Goal: Information Seeking & Learning: Learn about a topic

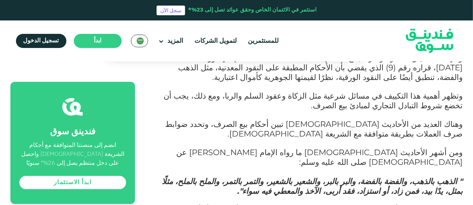
scroll to position [371, 0]
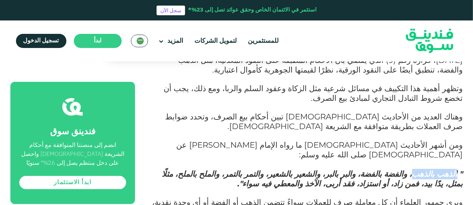
drag, startPoint x: 458, startPoint y: 153, endPoint x: 407, endPoint y: 154, distance: 51.2
click at [407, 169] on em "" الذهب بالذهب، والفضة بالفضة، والبر بالبر، والشعير بالشعير، والتمر بالتمر، وال…" at bounding box center [312, 178] width 301 height 19
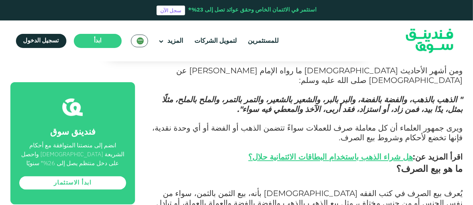
click at [450, 163] on span "ما هو بيع الصرف؟" at bounding box center [430, 168] width 66 height 11
drag, startPoint x: 392, startPoint y: 170, endPoint x: 360, endPoint y: 170, distance: 31.9
click at [360, 188] on span "يُعرف بيع الصرف في كتب الفقه [DEMOGRAPHIC_DATA] بأنه، بيع الثمن بالثمن، سواء من…" at bounding box center [310, 202] width 307 height 29
click at [329, 188] on span "يُعرف بيع الصرف في كتب الفقه [DEMOGRAPHIC_DATA] بأنه، بيع الثمن بالثمن، سواء من…" at bounding box center [310, 202] width 307 height 29
click at [327, 188] on span "يُعرف بيع الصرف في كتب الفقه [DEMOGRAPHIC_DATA] بأنه، بيع الثمن بالثمن، سواء من…" at bounding box center [310, 202] width 307 height 29
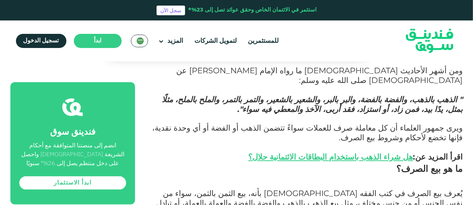
click at [252, 188] on span "يُعرف بيع الصرف في كتب الفقه [DEMOGRAPHIC_DATA] بأنه، بيع الثمن بالثمن، سواء من…" at bounding box center [310, 202] width 307 height 29
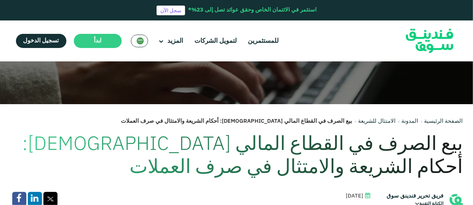
scroll to position [260, 0]
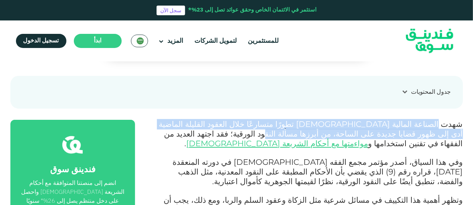
drag, startPoint x: 446, startPoint y: 127, endPoint x: 399, endPoint y: 129, distance: 46.8
click at [399, 129] on span "شهدت الصناعة المالية الإسلامية تطورًا متسارعًا خلال العقود القليلة الماضية أدى …" at bounding box center [311, 133] width 304 height 29
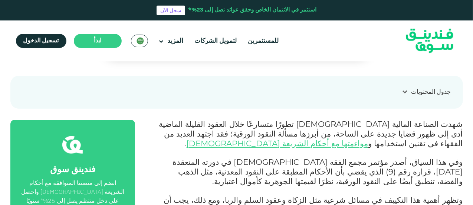
click at [388, 136] on span "شهدت الصناعة المالية الإسلامية تطورًا متسارعًا خلال العقود القليلة الماضية أدى …" at bounding box center [311, 133] width 304 height 29
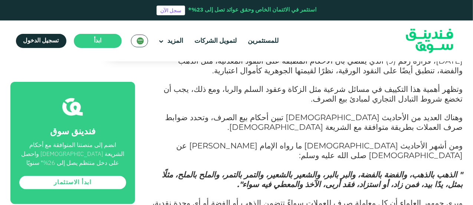
scroll to position [371, 0]
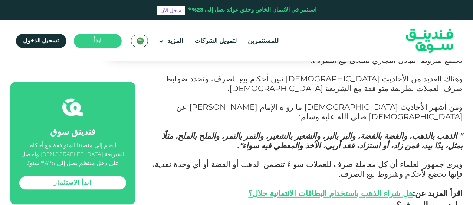
scroll to position [446, 0]
